Goal: Communication & Community: Participate in discussion

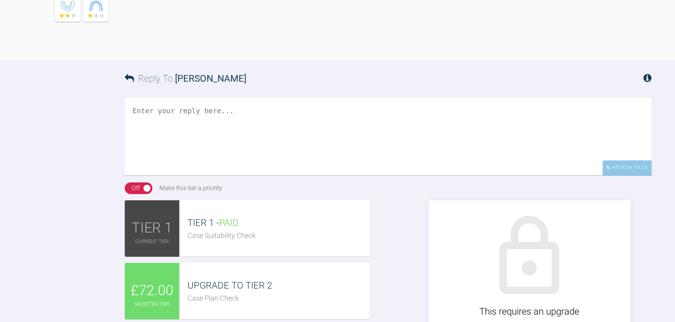
scroll to position [691, 0]
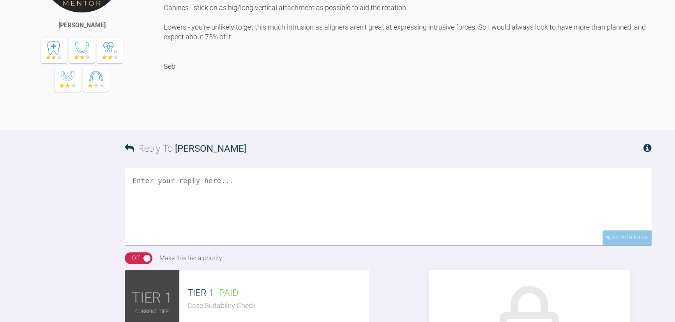
drag, startPoint x: 186, startPoint y: 153, endPoint x: 316, endPoint y: 167, distance: 130.8
click at [316, 118] on div "Hi Ed, I agree. I would use the midpoint or the MI corner of the UL1 as my land…" at bounding box center [408, 26] width 488 height 184
copy div "I would use the midpoint or the MI corner of the UL1 as my landmark tooth (as y…"
click at [245, 118] on div "Hi Ed, I agree. I would use the midpoint or the MI corner of the UL1 as my land…" at bounding box center [408, 26] width 488 height 184
drag, startPoint x: 167, startPoint y: 185, endPoint x: 551, endPoint y: 183, distance: 384.4
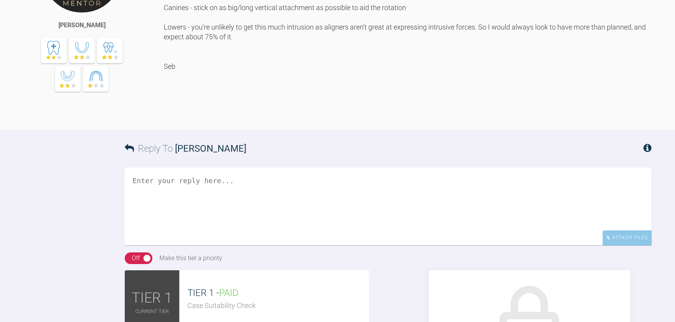
click at [551, 118] on div "Hi Ed, I agree. I would use the midpoint or the MI corner of the UL1 as my land…" at bounding box center [408, 26] width 488 height 184
click at [565, 118] on div "Hi Ed, I agree. I would use the midpoint or the MI corner of the UL1 as my land…" at bounding box center [408, 26] width 488 height 184
drag, startPoint x: 581, startPoint y: 184, endPoint x: 370, endPoint y: 183, distance: 211.1
click at [370, 118] on div "Hi Ed, I agree. I would use the midpoint or the MI corner of the UL1 as my land…" at bounding box center [408, 26] width 488 height 184
click at [393, 118] on div "Hi Ed, I agree. I would use the midpoint or the MI corner of the UL1 as my land…" at bounding box center [408, 26] width 488 height 184
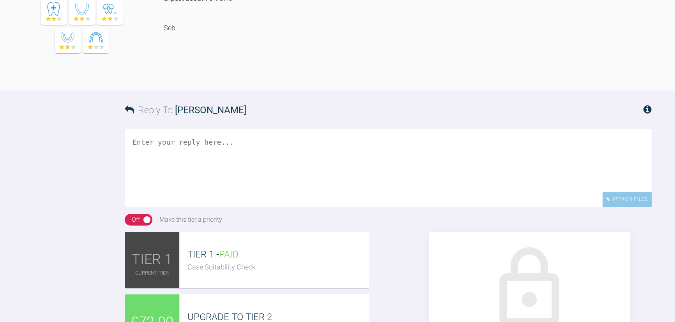
scroll to position [762, 0]
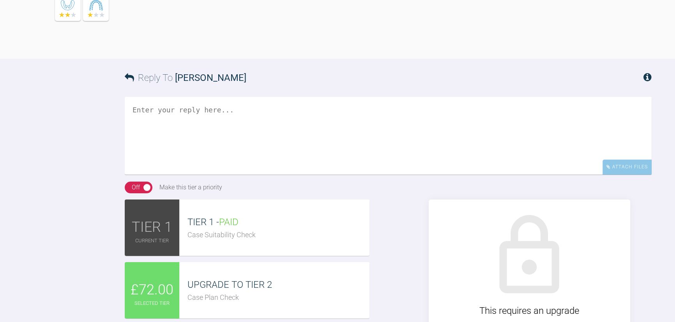
drag, startPoint x: 161, startPoint y: 132, endPoint x: 414, endPoint y: 130, distance: 253.2
drag, startPoint x: 411, startPoint y: 129, endPoint x: 166, endPoint y: 133, distance: 245.8
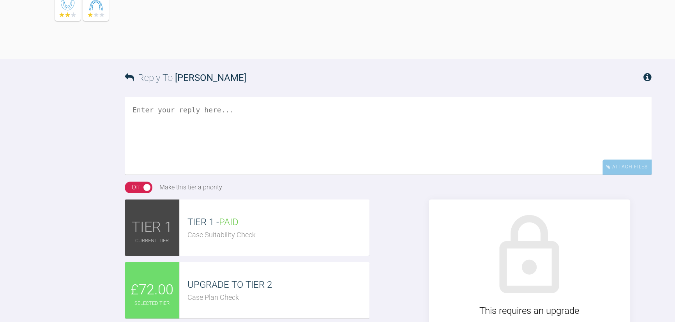
copy div "Canines - stick on as big/long vertical attachment as possible to aid the rotat…"
drag, startPoint x: 248, startPoint y: 160, endPoint x: 164, endPoint y: 154, distance: 84.3
